Goal: Information Seeking & Learning: Check status

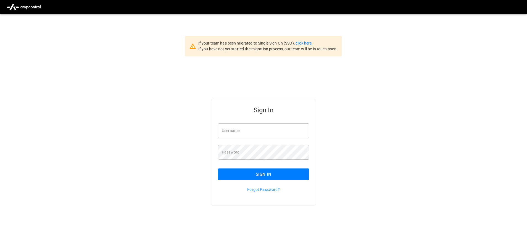
type input "**********"
click at [264, 133] on input "**********" at bounding box center [263, 130] width 91 height 15
click at [251, 169] on button "Sign In" at bounding box center [263, 174] width 91 height 12
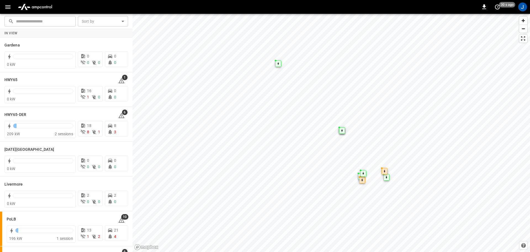
click at [10, 6] on icon "button" at bounding box center [7, 7] width 7 height 7
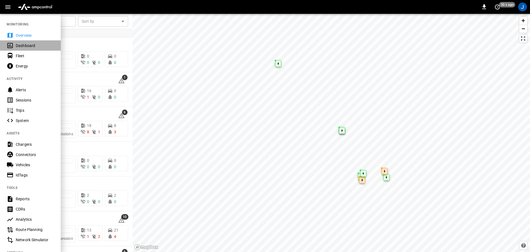
click at [29, 44] on div "Dashboard" at bounding box center [35, 46] width 38 height 6
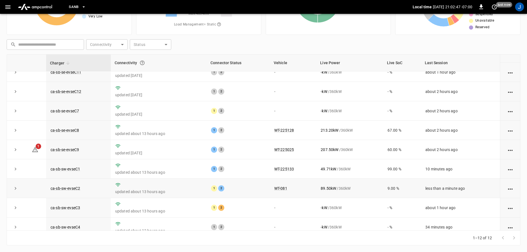
scroll to position [77, 0]
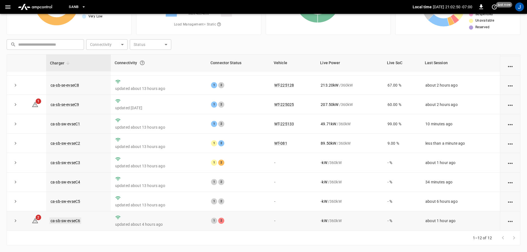
click at [64, 222] on link "ca-sb-sw-evseC6" at bounding box center [65, 220] width 32 height 7
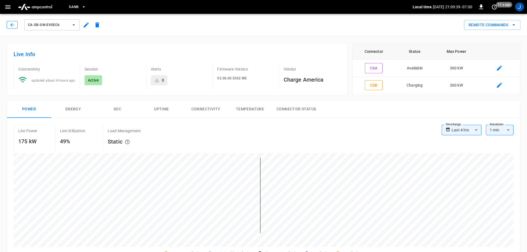
click at [12, 26] on icon "button" at bounding box center [12, 25] width 6 height 6
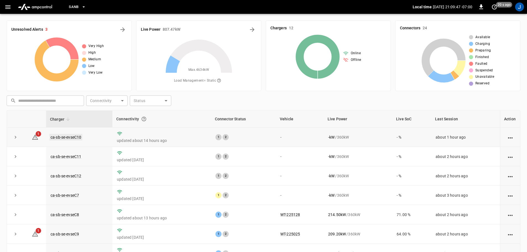
click at [65, 135] on link "ca-sb-se-evseC10" at bounding box center [65, 137] width 33 height 7
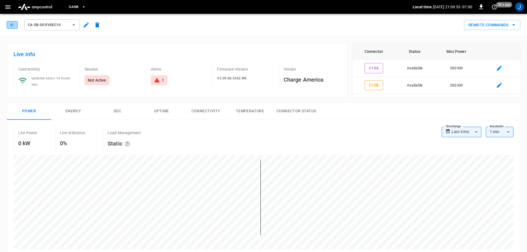
click at [13, 23] on icon "button" at bounding box center [12, 25] width 6 height 6
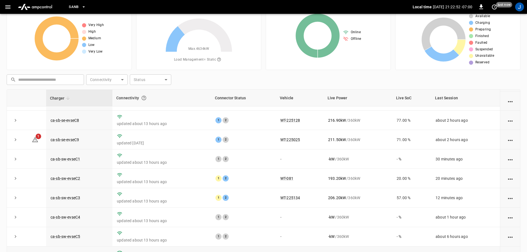
scroll to position [56, 0]
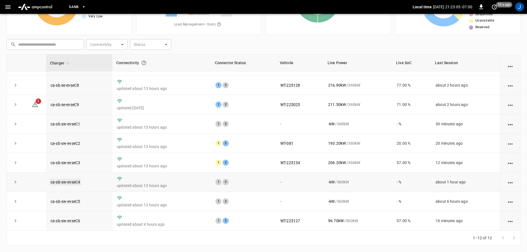
click at [79, 181] on link "ca-sb-sw-evseC4" at bounding box center [65, 181] width 32 height 7
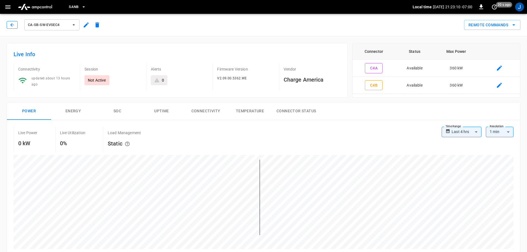
click at [11, 23] on icon "button" at bounding box center [12, 25] width 6 height 6
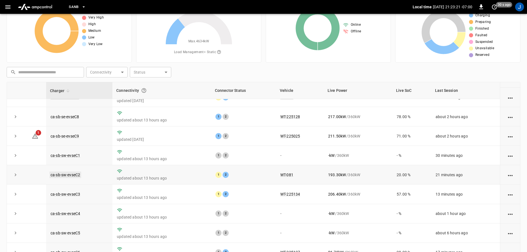
scroll to position [77, 0]
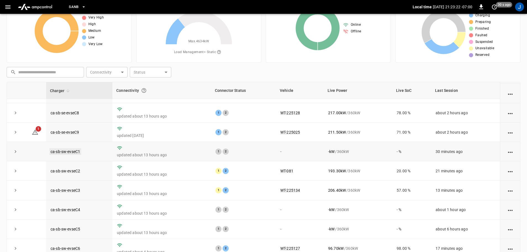
click at [68, 151] on link "ca-sb-sw-evseC1" at bounding box center [65, 151] width 32 height 7
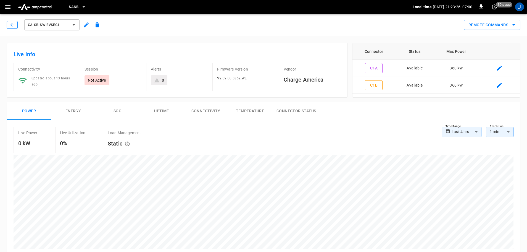
click at [14, 25] on icon "button" at bounding box center [12, 25] width 6 height 6
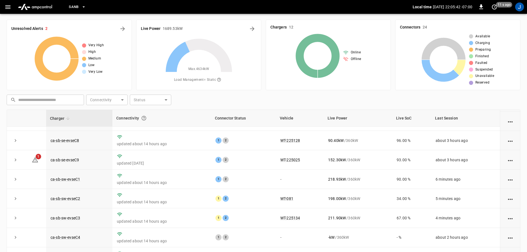
scroll to position [72, 0]
